Goal: Task Accomplishment & Management: Manage account settings

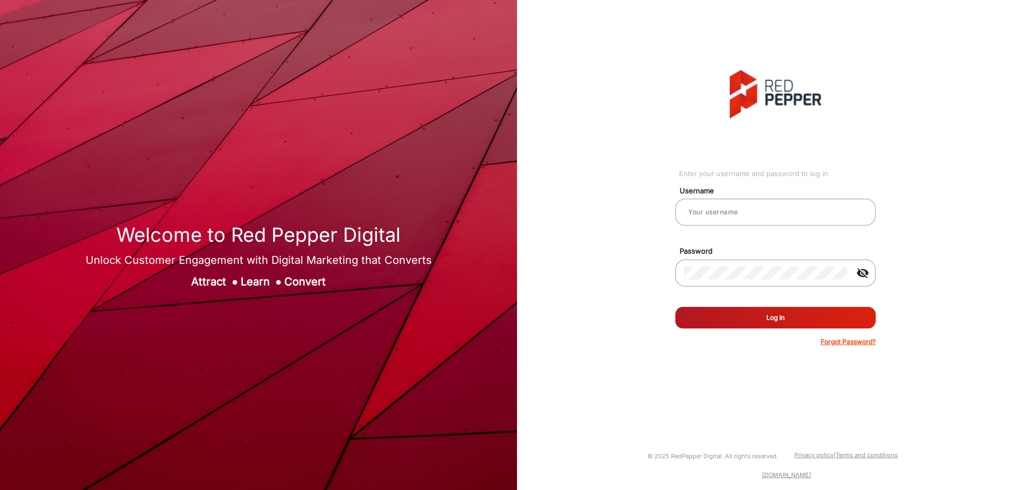
type input "[PERSON_NAME]"
click at [773, 327] on button "Log In" at bounding box center [775, 318] width 200 height 22
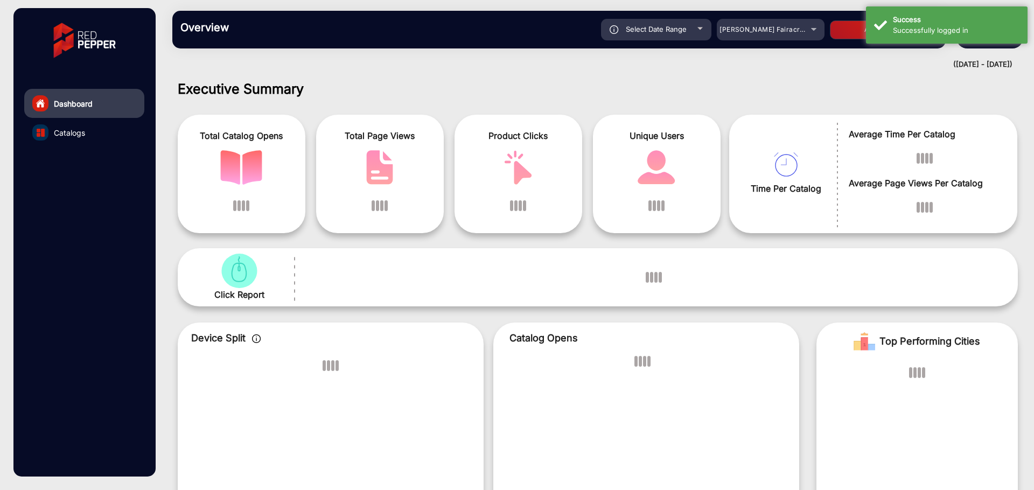
scroll to position [8, 0]
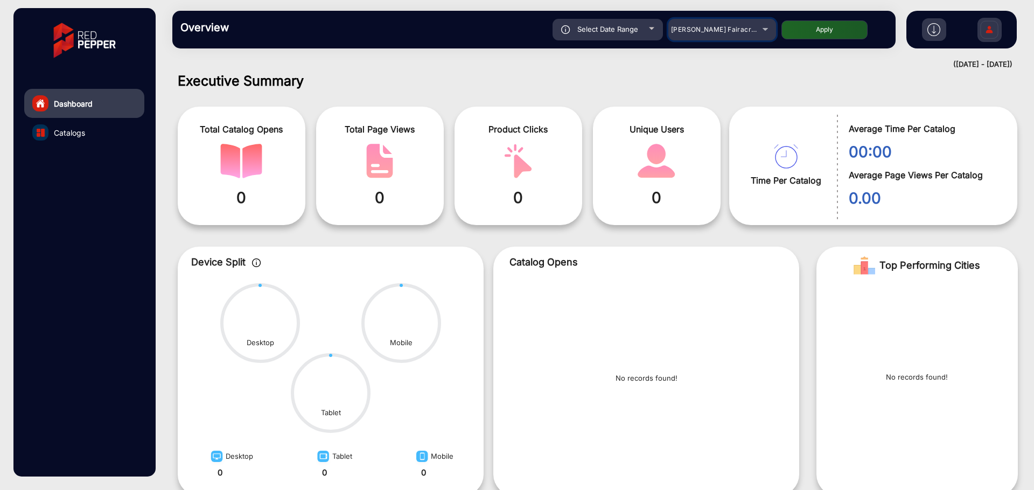
click at [749, 22] on mat-select "[PERSON_NAME] Fairacre Farms" at bounding box center [722, 30] width 108 height 22
click at [749, 27] on span "[PERSON_NAME] Fairacre Farms" at bounding box center [724, 29] width 107 height 8
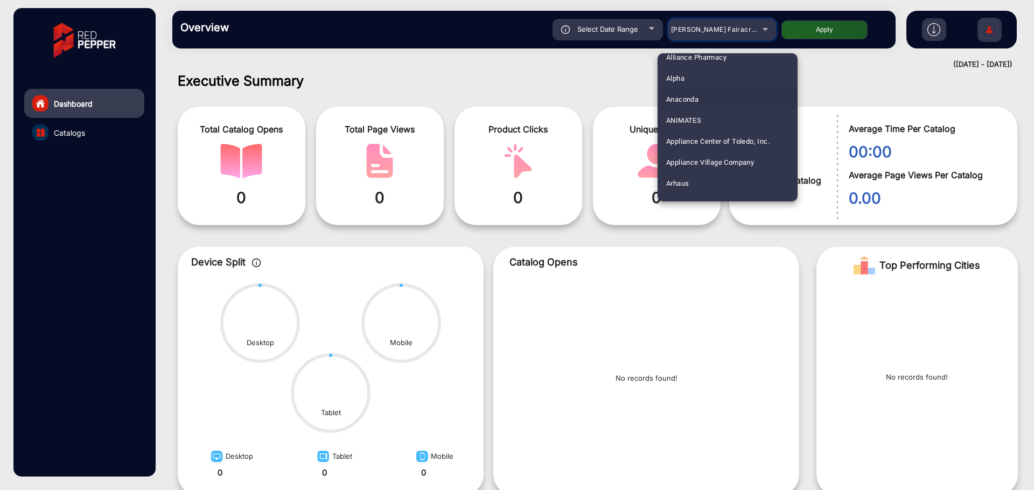
scroll to position [76, 0]
click at [707, 169] on span "Appliance Village Company" at bounding box center [710, 160] width 88 height 21
